Goal: Transaction & Acquisition: Subscribe to service/newsletter

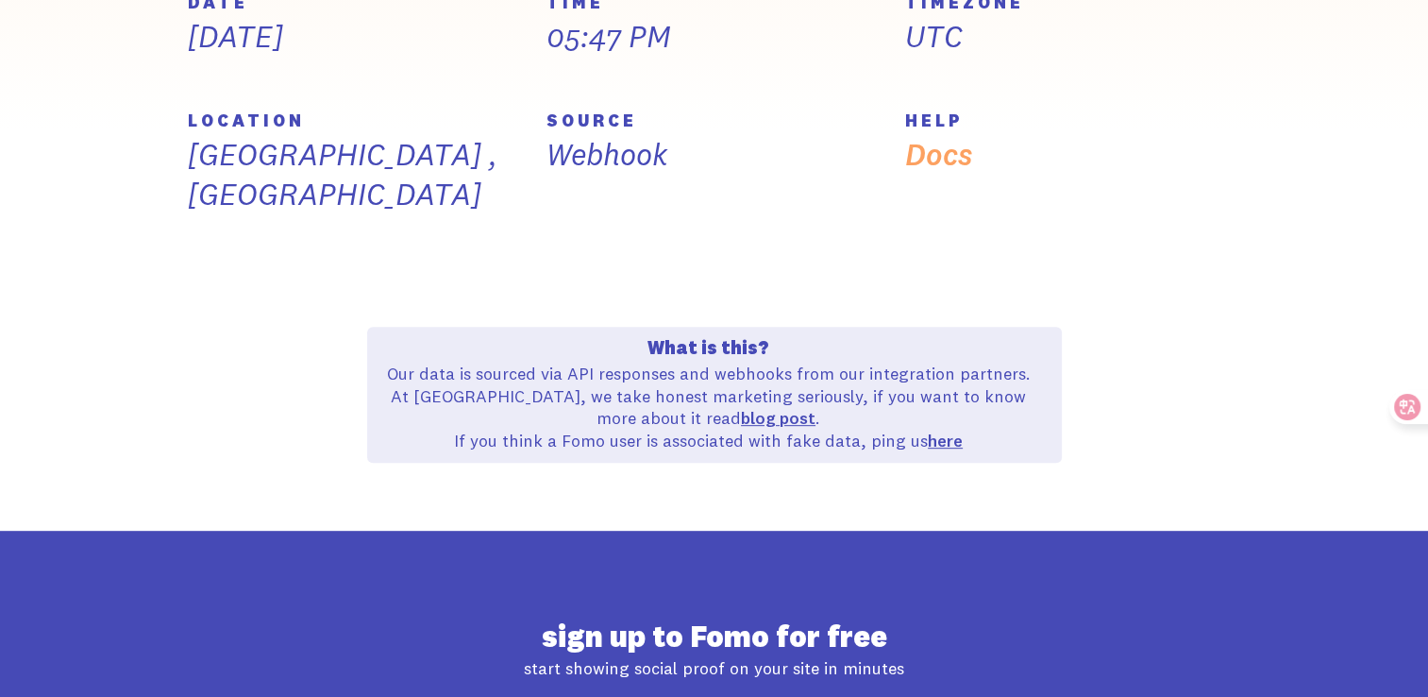
scroll to position [1067, 0]
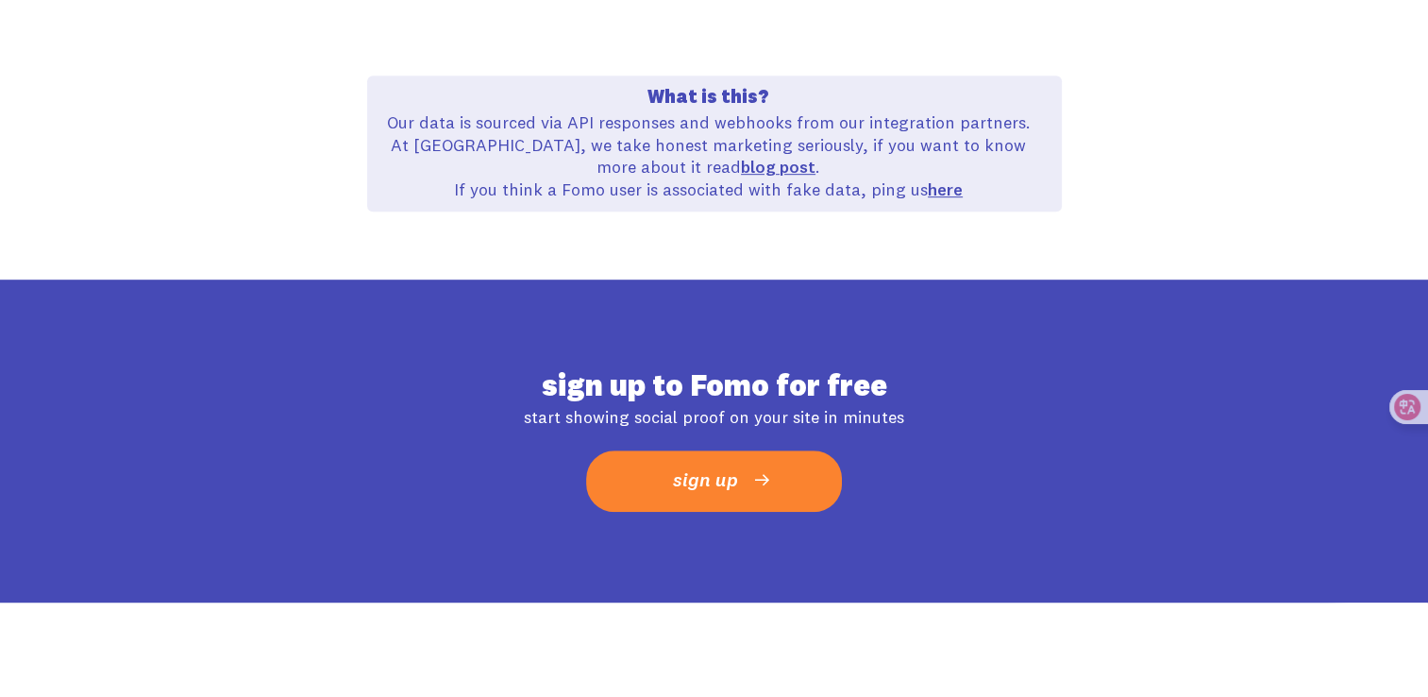
click at [807, 450] on link "sign up" at bounding box center [714, 480] width 256 height 61
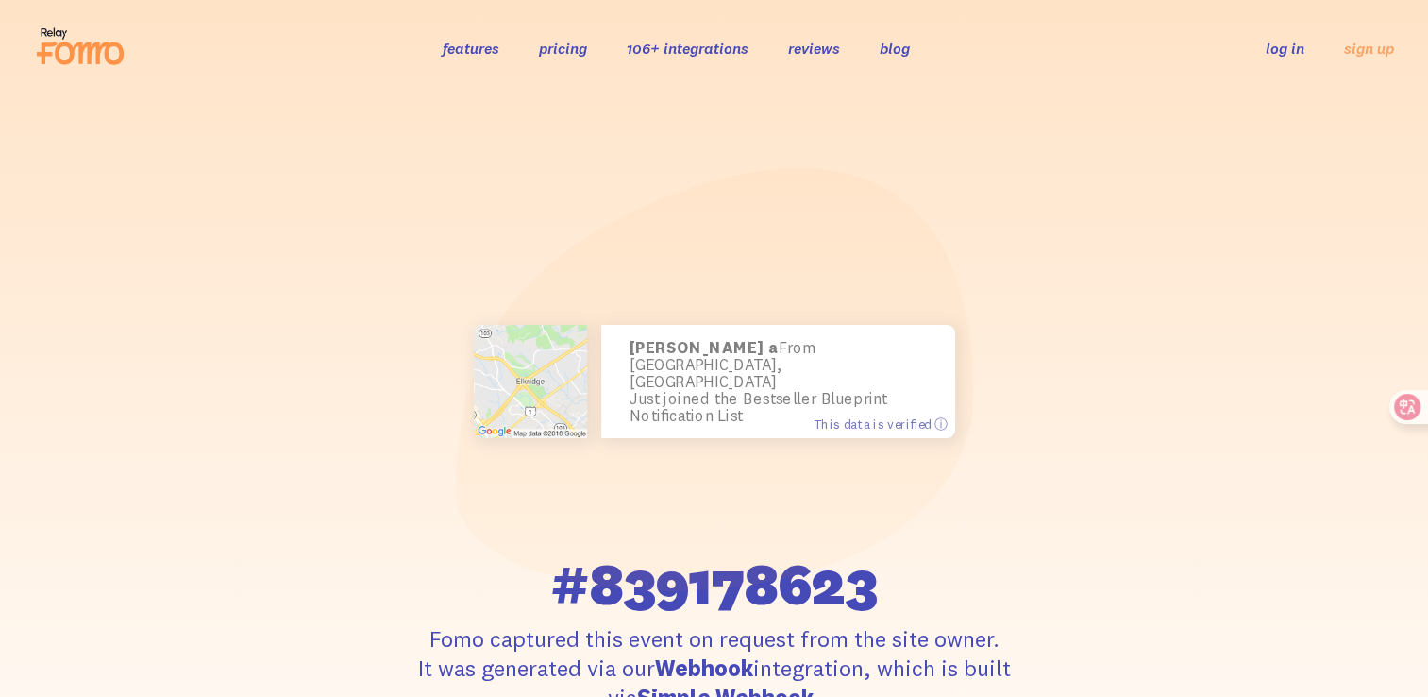
click at [553, 42] on link "pricing" at bounding box center [563, 48] width 48 height 19
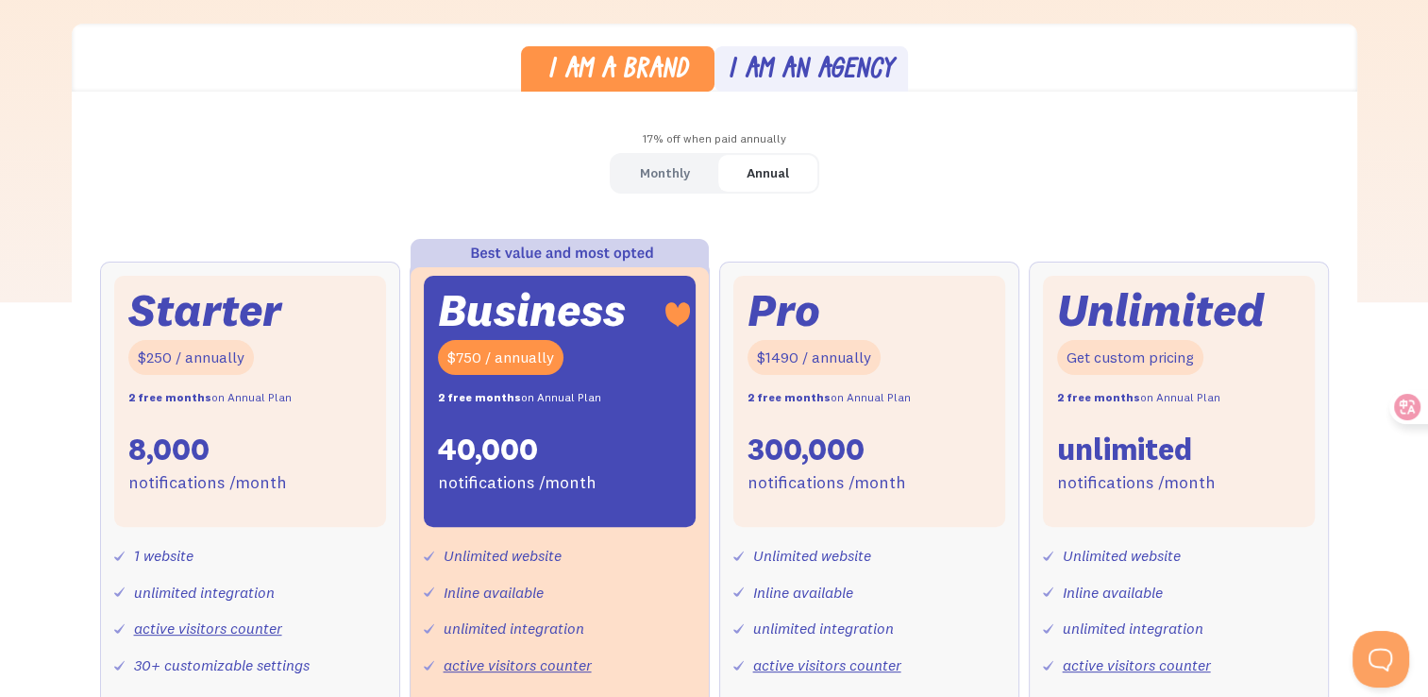
click at [678, 178] on div "Monthly" at bounding box center [665, 173] width 50 height 27
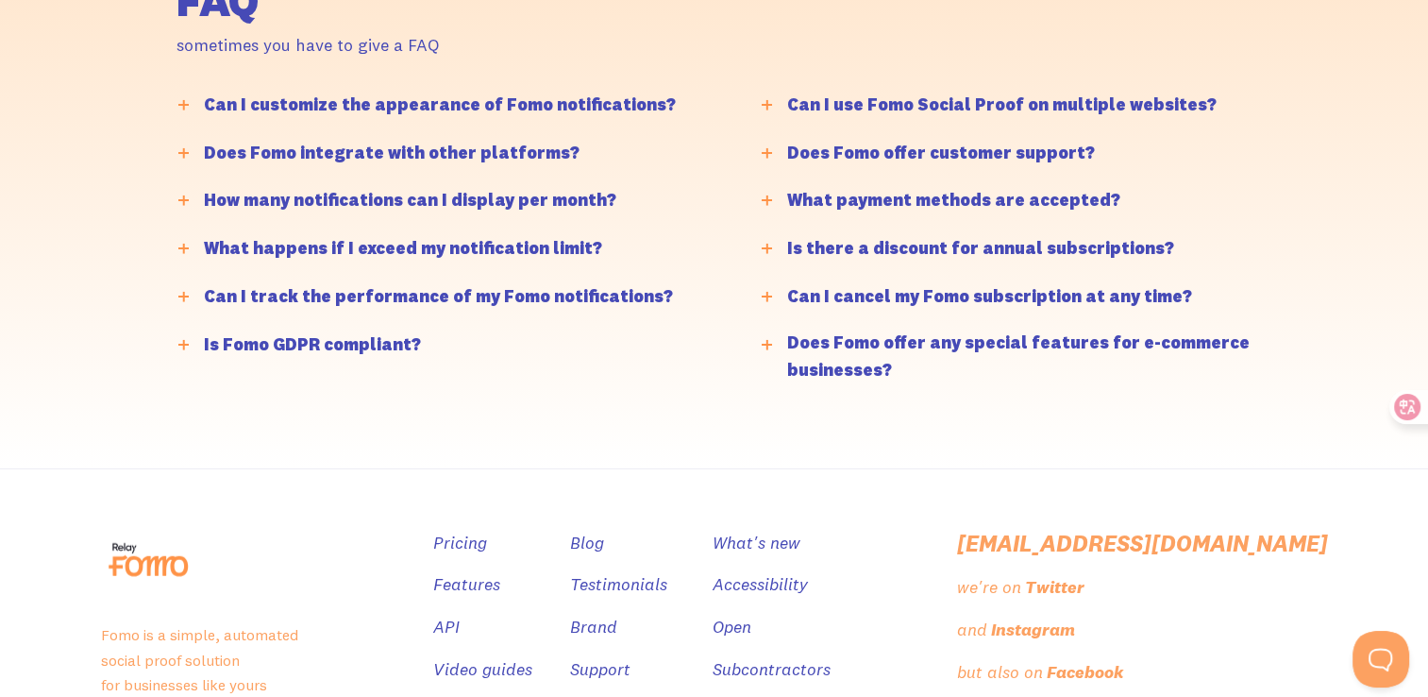
scroll to position [4656, 0]
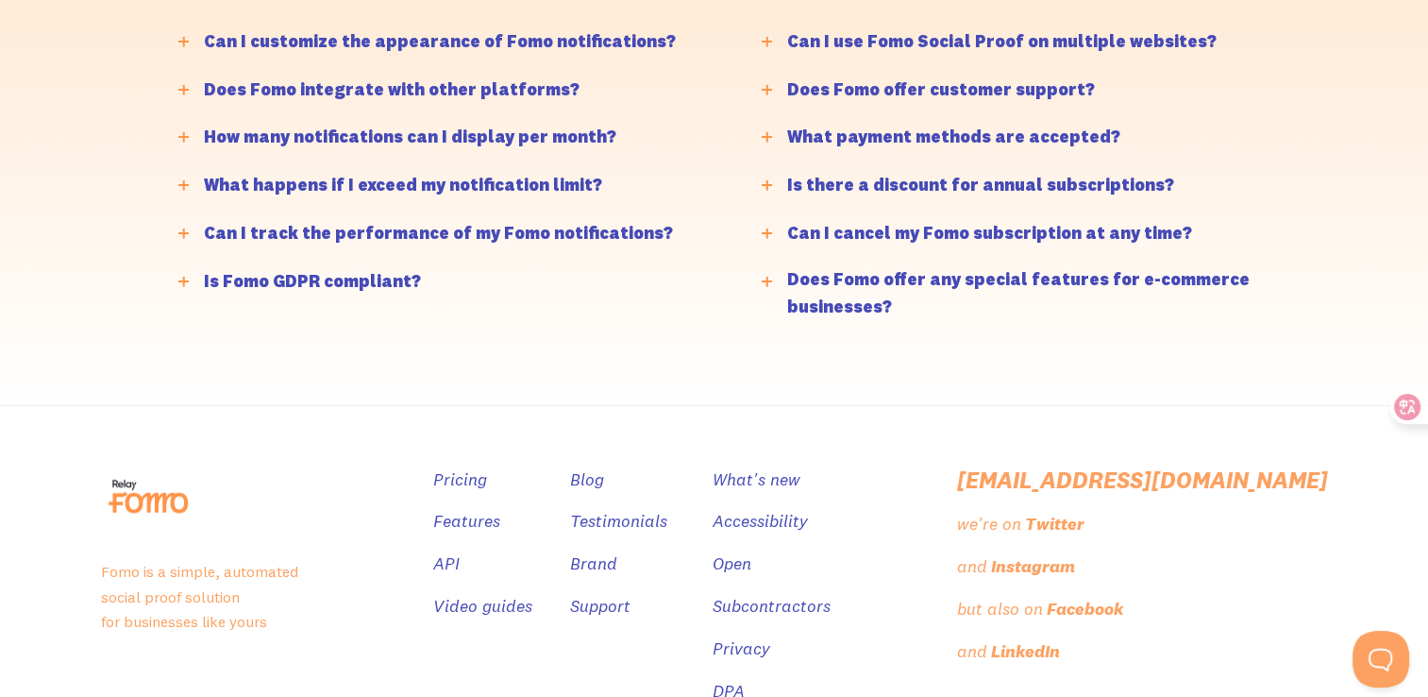
click at [8, 57] on div "FAQ sometimes you have to give a FAQ Can I customize the appearance of Fomo not…" at bounding box center [714, 117] width 1428 height 573
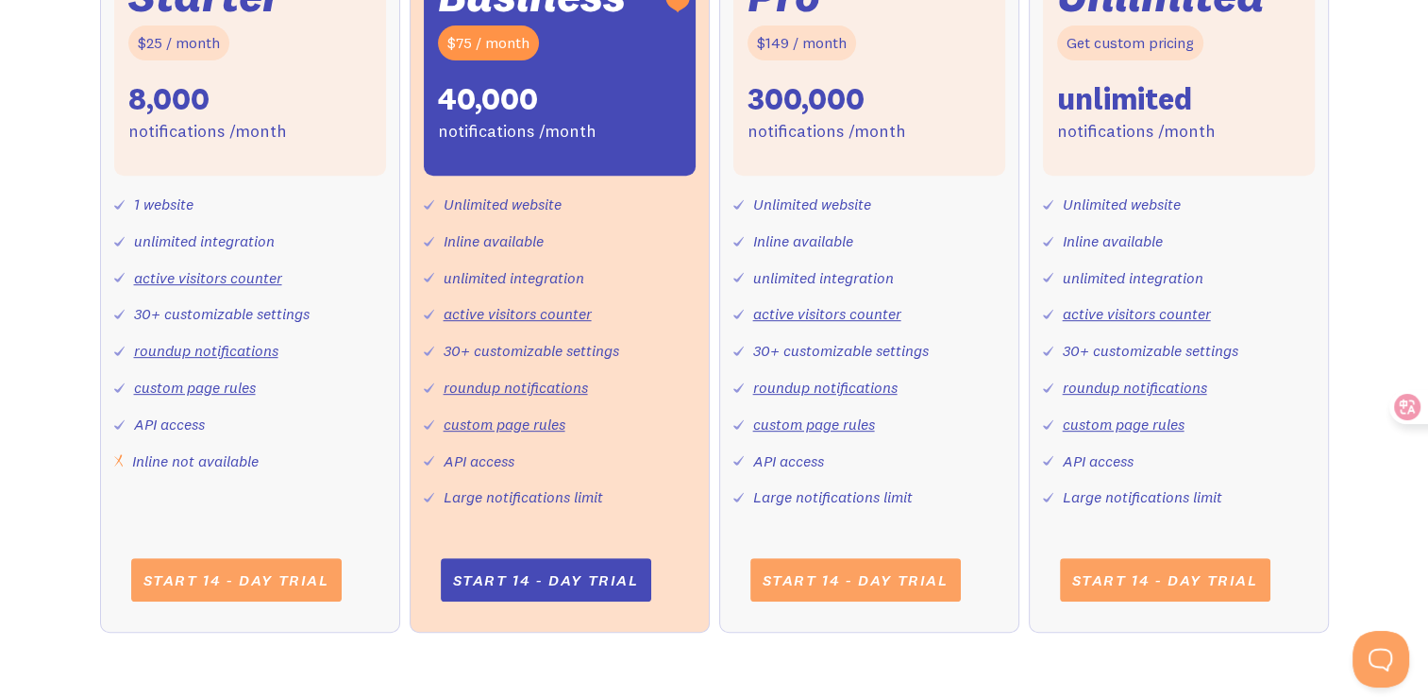
scroll to position [755, 0]
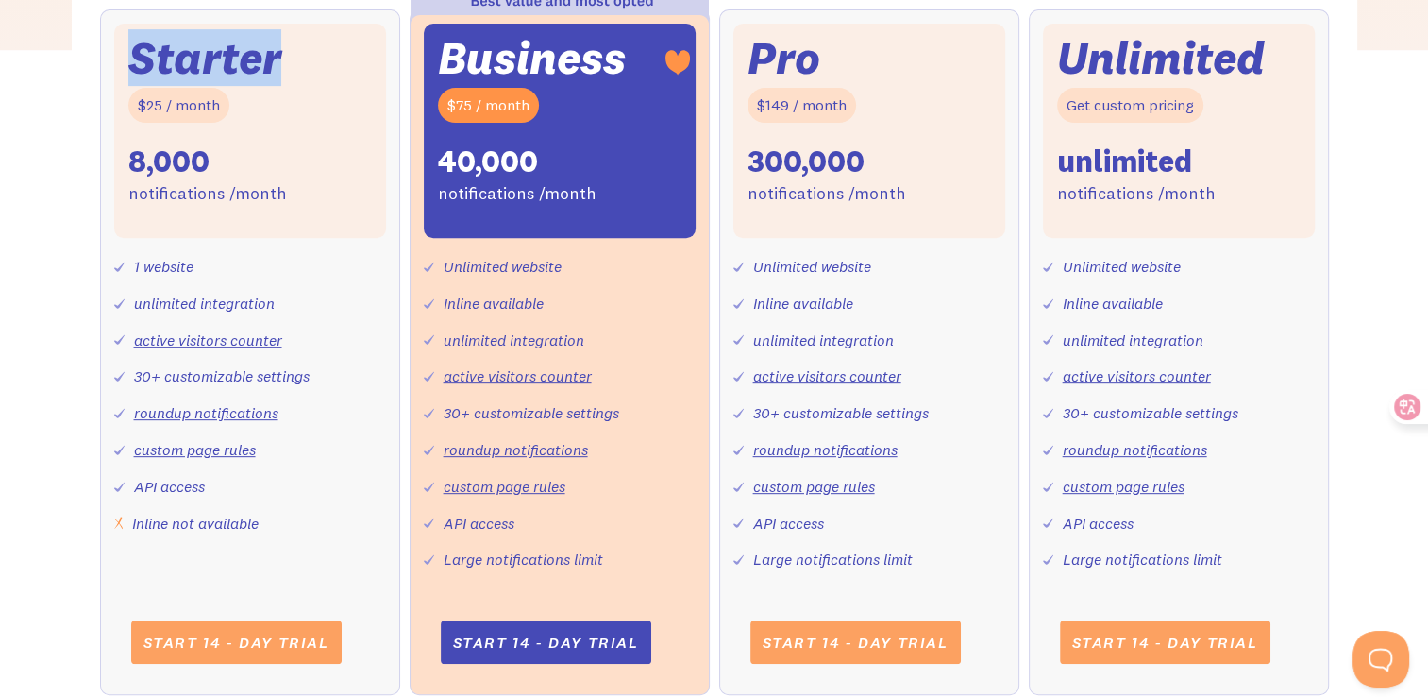
drag, startPoint x: 128, startPoint y: 56, endPoint x: 281, endPoint y: 58, distance: 152.9
click at [281, 58] on div "Starter" at bounding box center [204, 58] width 153 height 41
drag, startPoint x: 281, startPoint y: 58, endPoint x: 282, endPoint y: 204, distance: 146.3
click at [282, 204] on div "Starter $25 / month 8,000 notifications /month" at bounding box center [250, 131] width 272 height 214
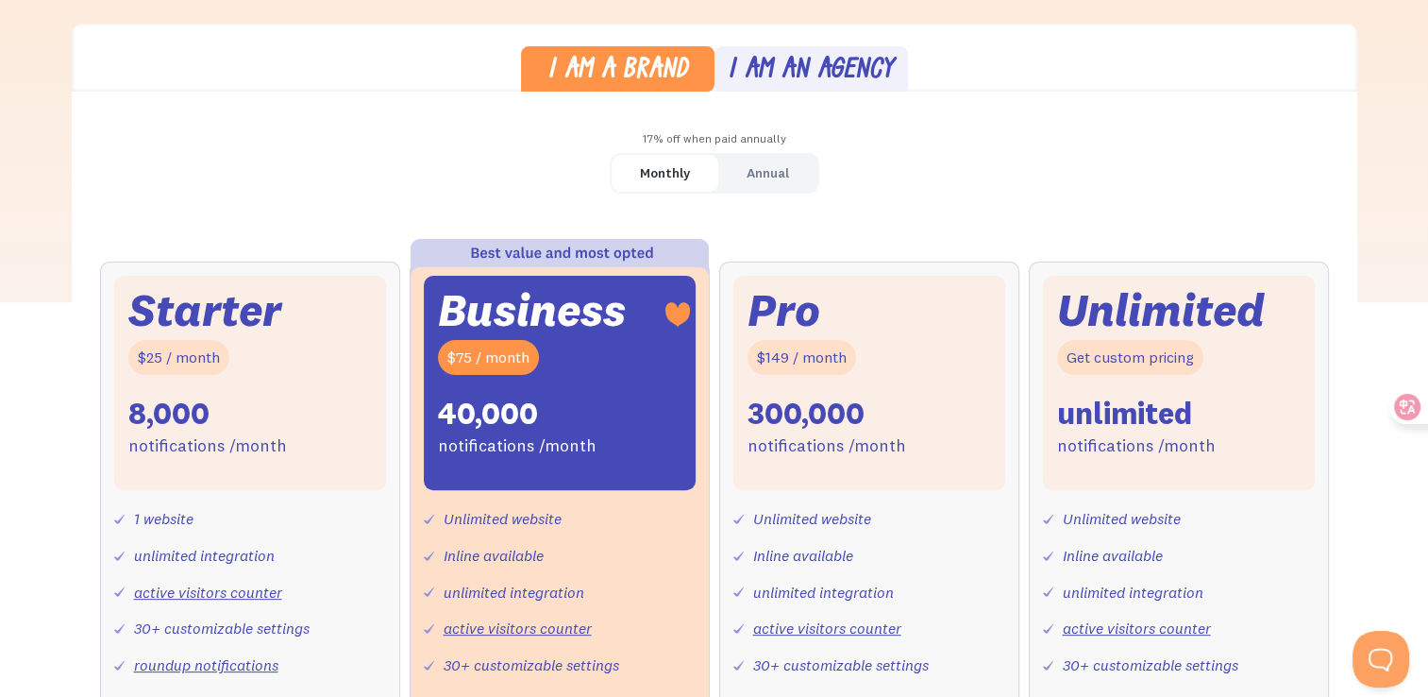
click at [804, 58] on div "I am an agency" at bounding box center [811, 71] width 166 height 27
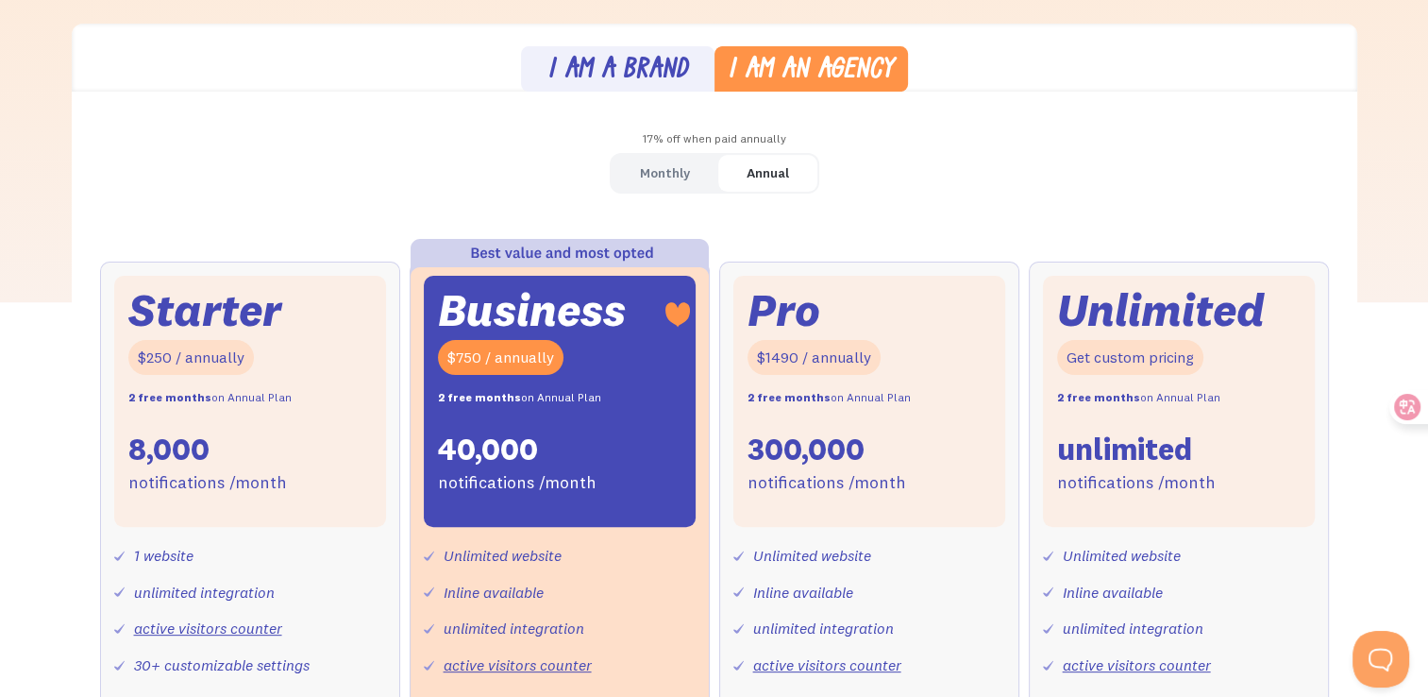
click at [671, 59] on div "I am a brand" at bounding box center [617, 71] width 141 height 27
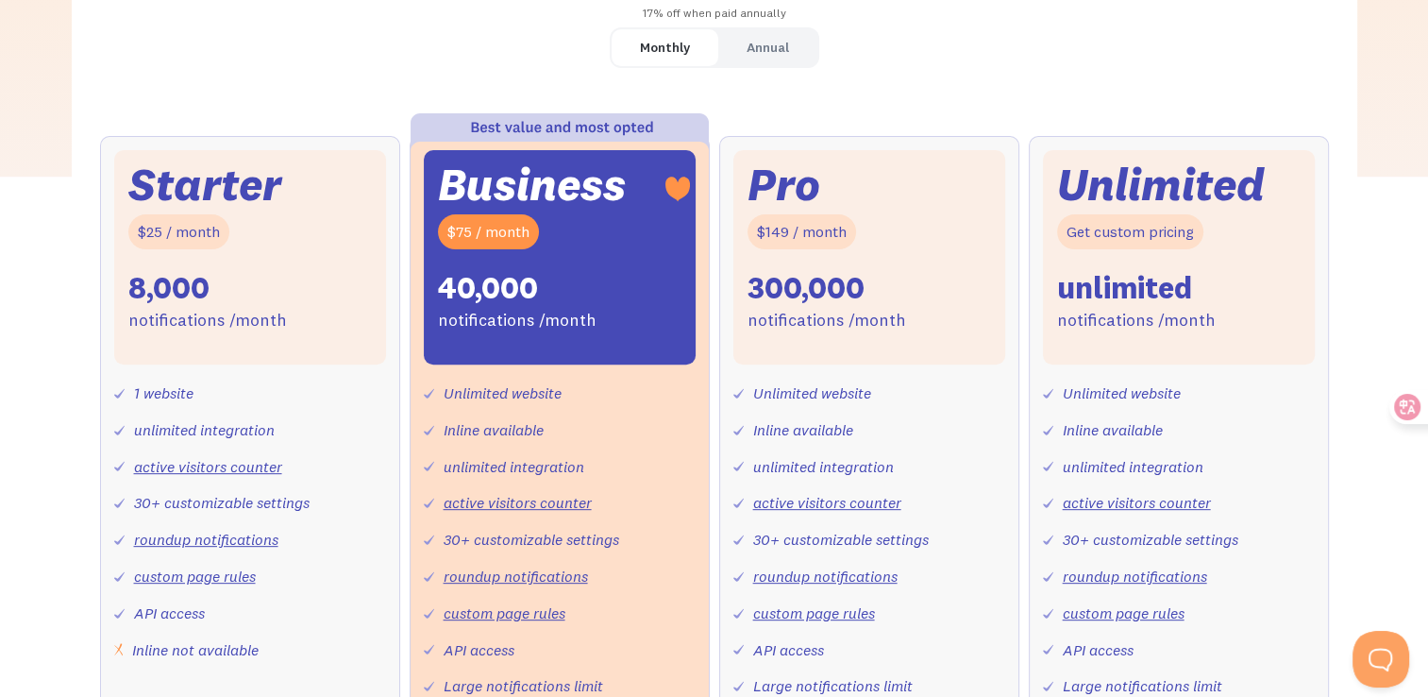
scroll to position [692, 0]
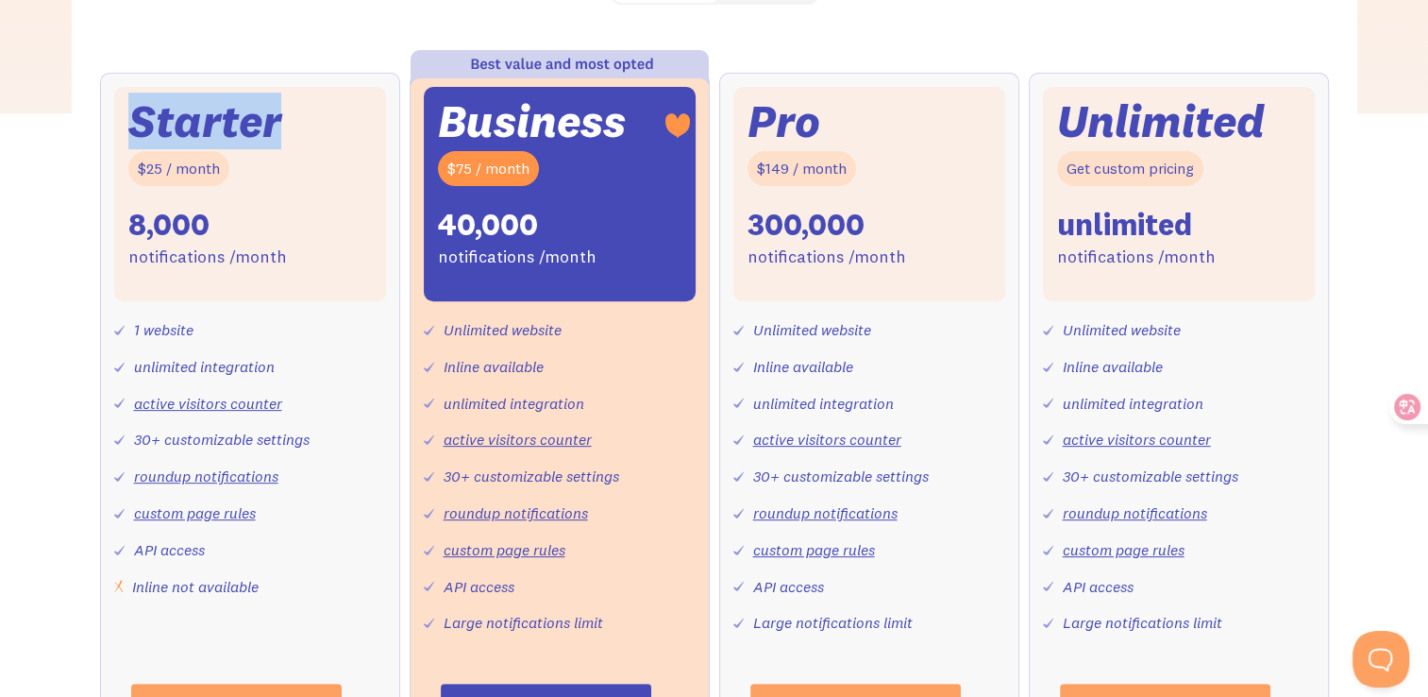
drag, startPoint x: 131, startPoint y: 120, endPoint x: 289, endPoint y: 126, distance: 157.8
click at [289, 126] on div "Starter $25 / month 8,000 notifications /month" at bounding box center [250, 194] width 272 height 214
drag, startPoint x: 289, startPoint y: 126, endPoint x: 245, endPoint y: 232, distance: 114.3
click at [245, 232] on div "Starter $25 / month 8,000 notifications /month" at bounding box center [250, 194] width 272 height 214
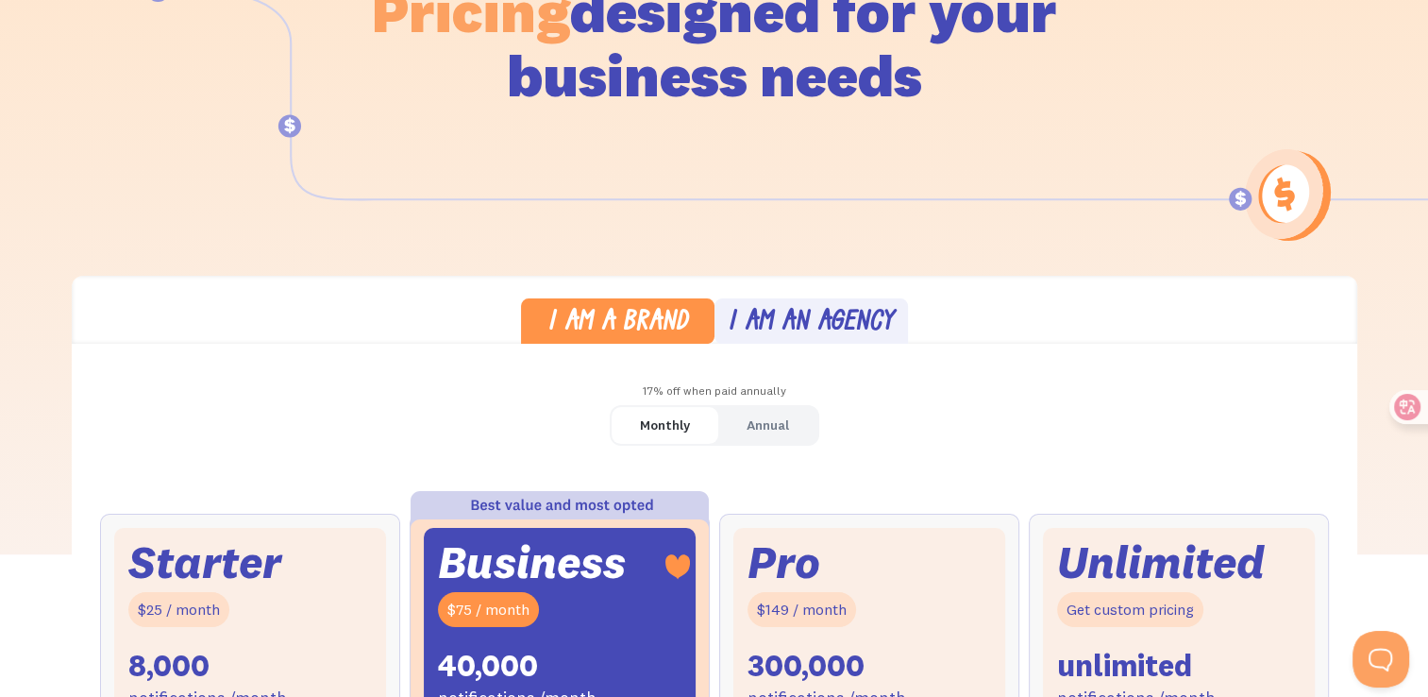
scroll to position [0, 0]
